Goal: Task Accomplishment & Management: Manage account settings

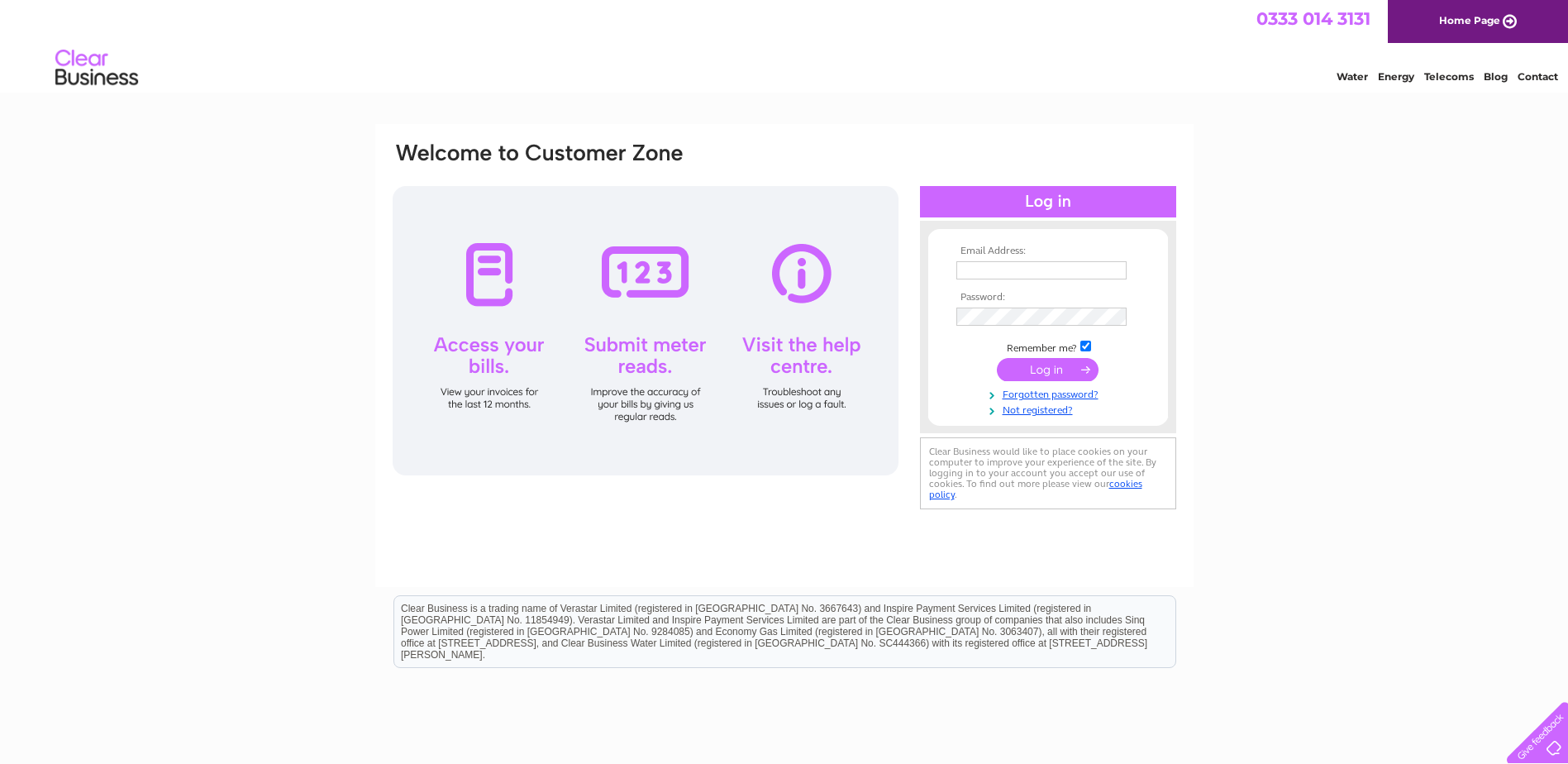
type input "tigastor@msn.com"
click at [1050, 366] on input "submit" at bounding box center [1048, 369] width 102 height 23
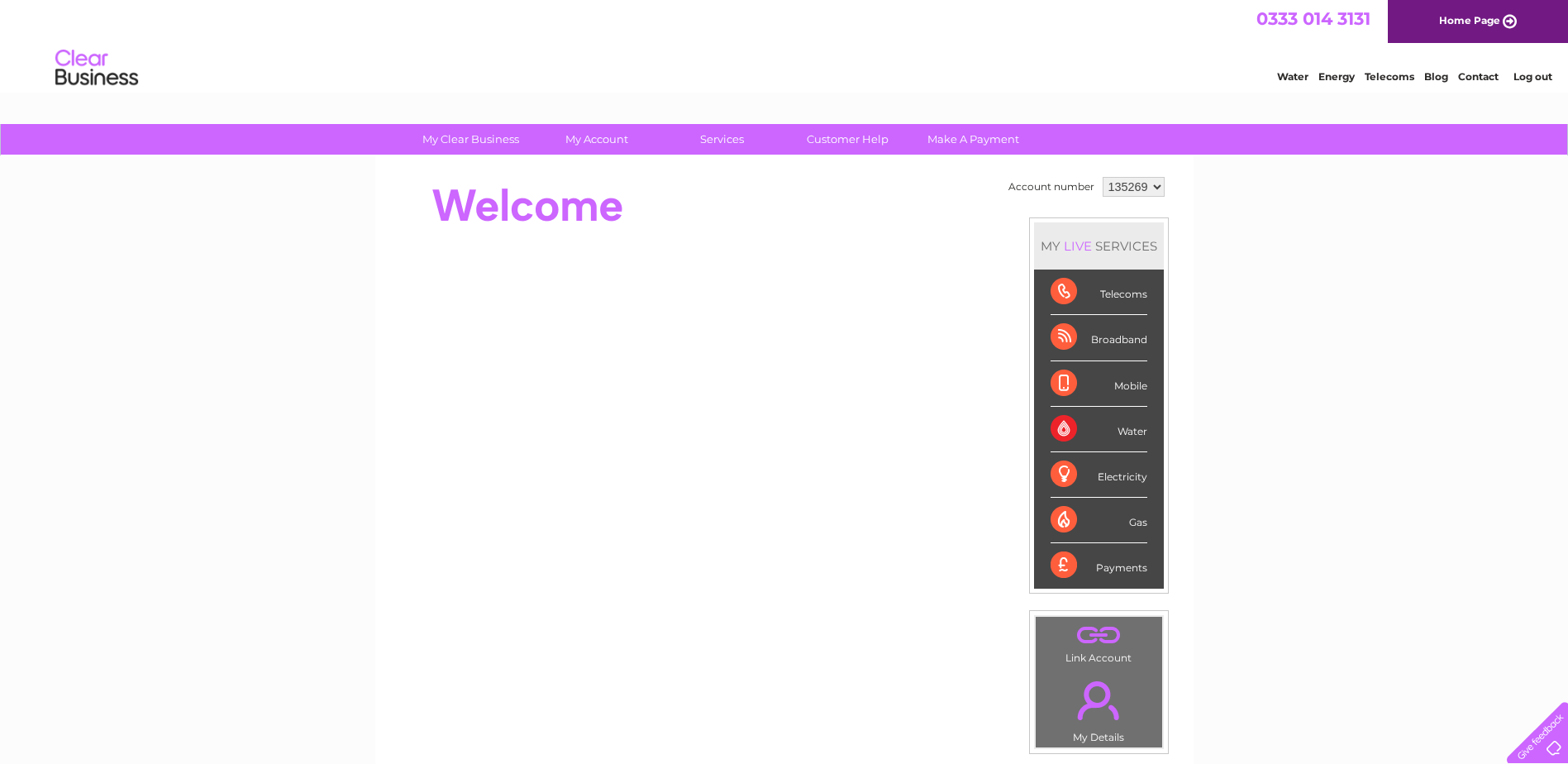
click at [1388, 78] on link "Telecoms" at bounding box center [1390, 76] width 50 height 12
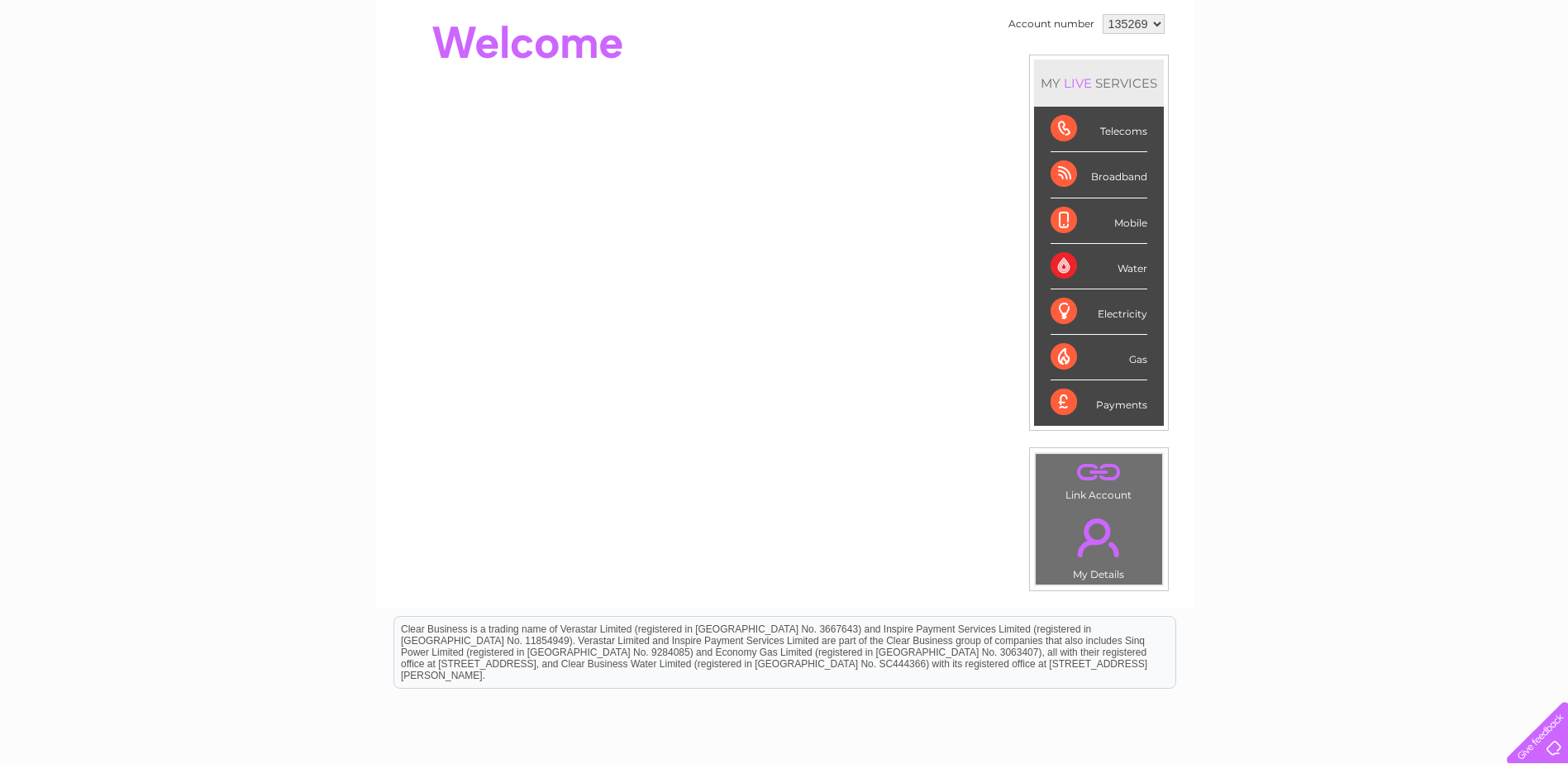
scroll to position [193, 0]
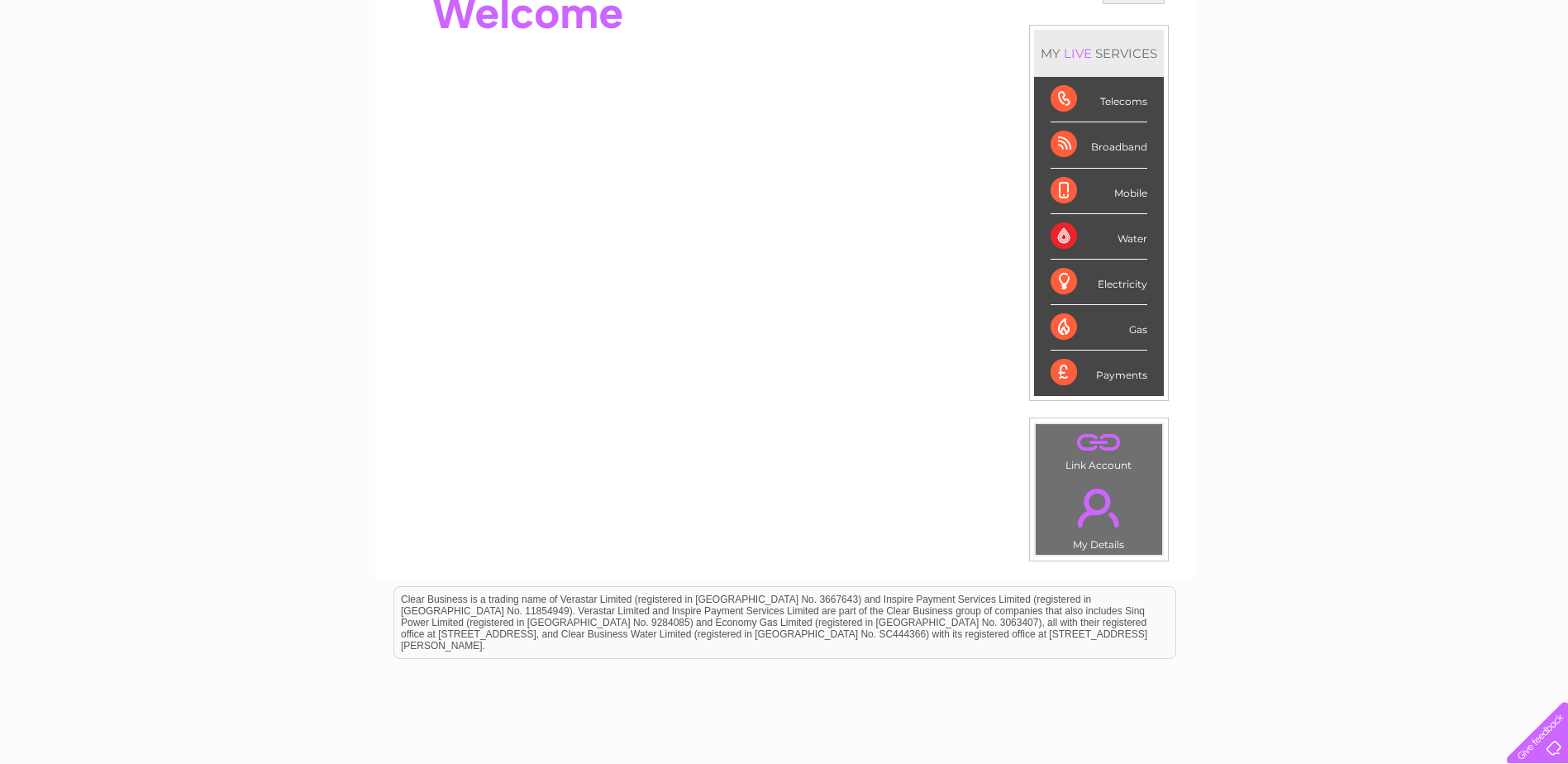
click at [1101, 506] on link "." at bounding box center [1100, 507] width 118 height 58
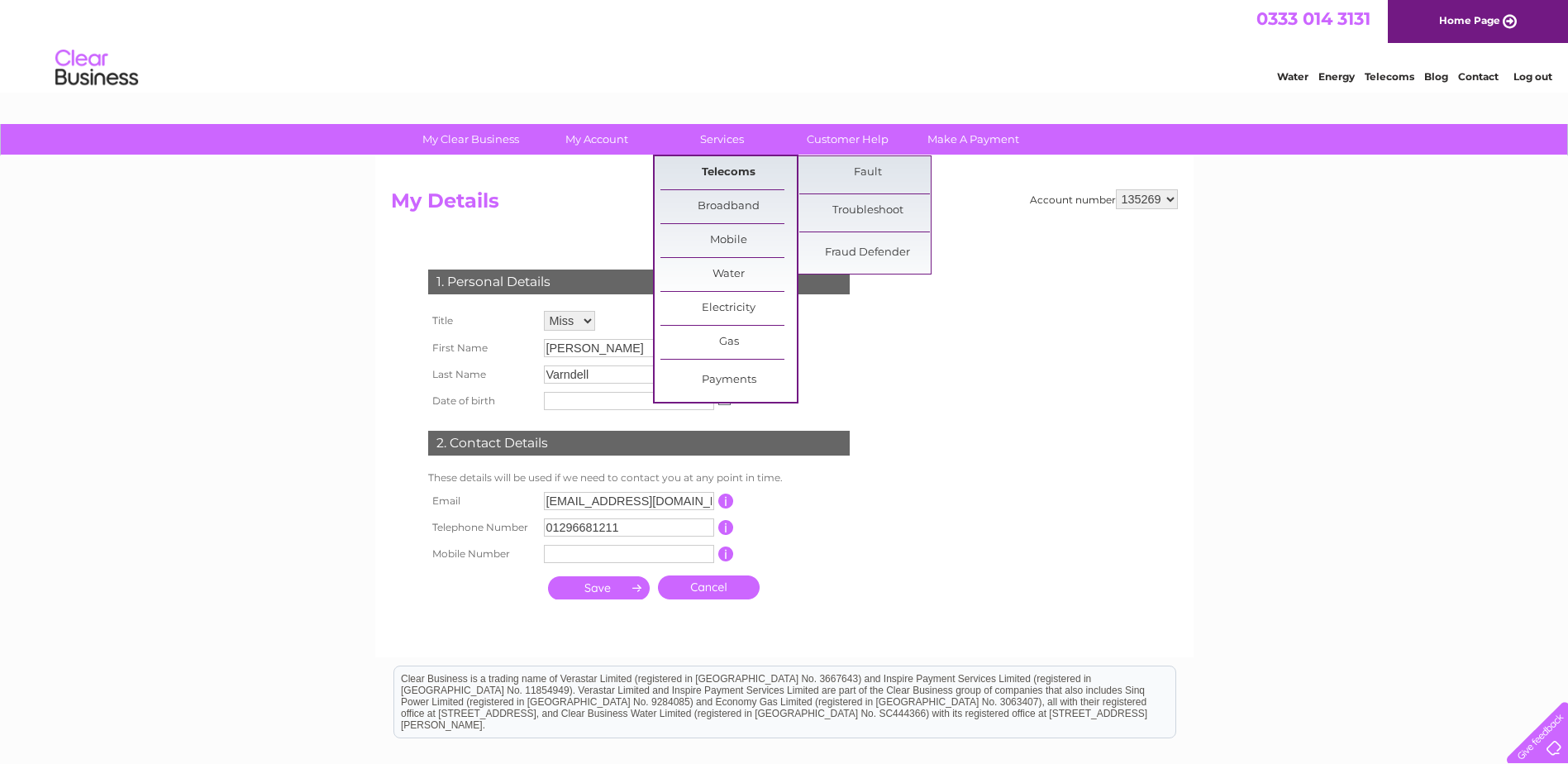
click at [722, 169] on link "Telecoms" at bounding box center [728, 173] width 136 height 33
